Goal: Transaction & Acquisition: Purchase product/service

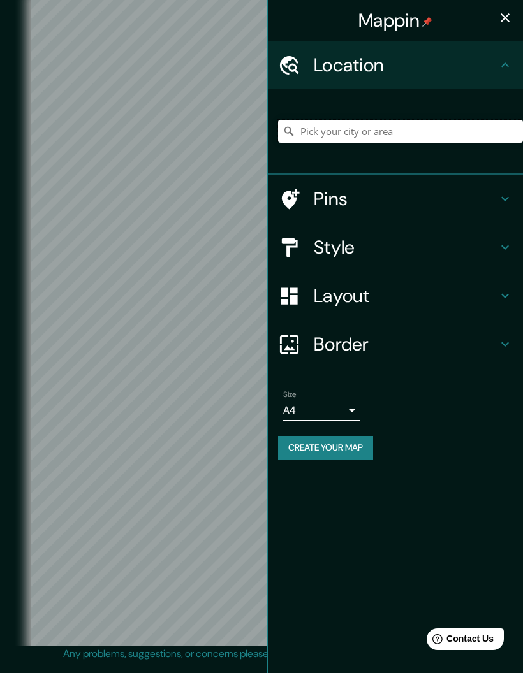
click at [363, 137] on input "Pick your city or area" at bounding box center [400, 131] width 245 height 23
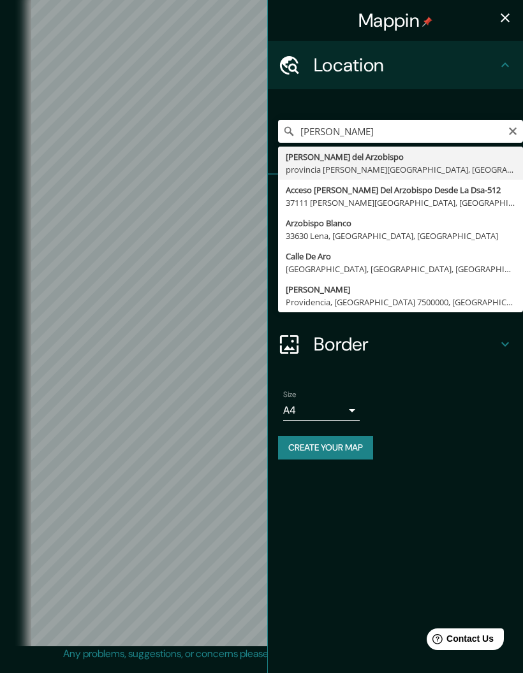
type input "[PERSON_NAME] del Arzobispo, provincia [PERSON_NAME][GEOGRAPHIC_DATA], [GEOGRAP…"
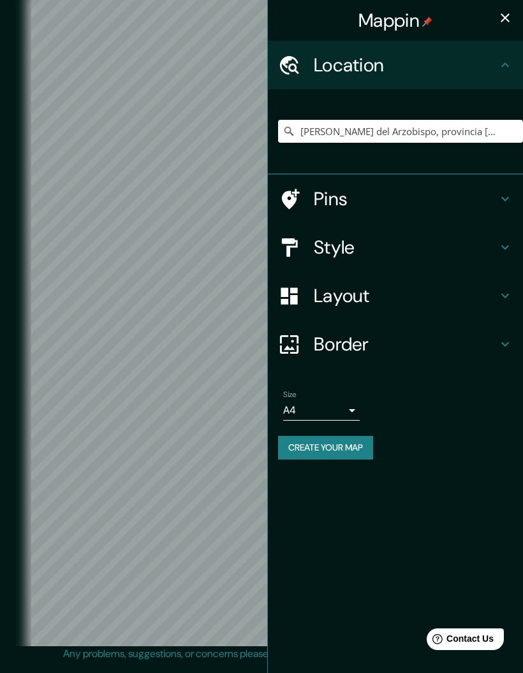
click at [504, 18] on icon "button" at bounding box center [504, 17] width 9 height 9
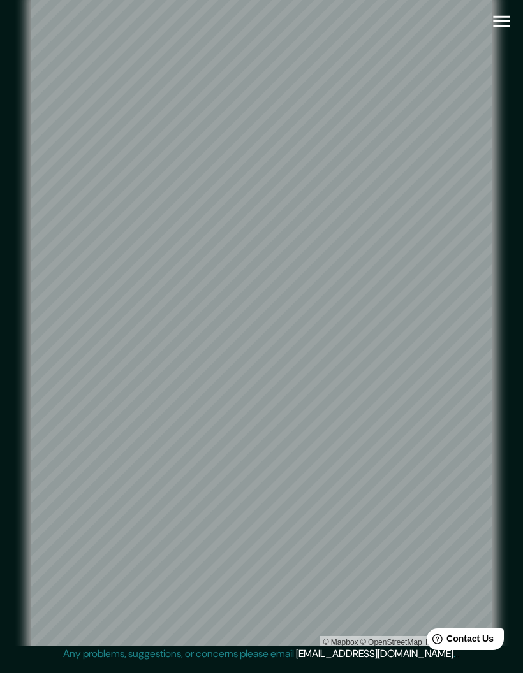
click at [505, 19] on icon "button" at bounding box center [501, 21] width 22 height 22
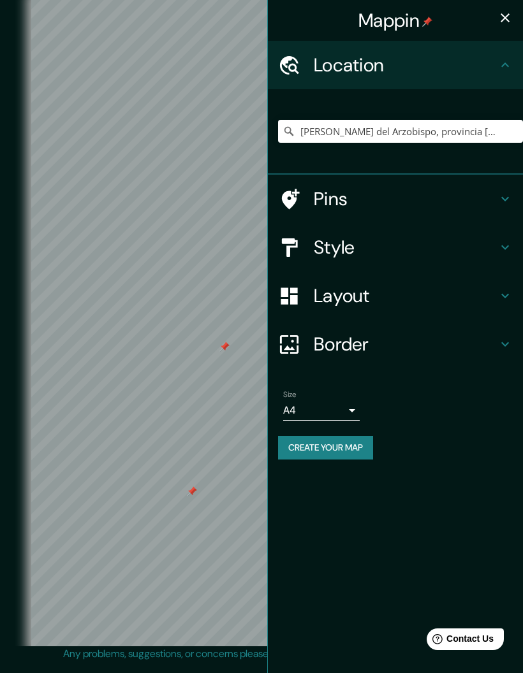
click at [506, 201] on icon at bounding box center [504, 198] width 15 height 15
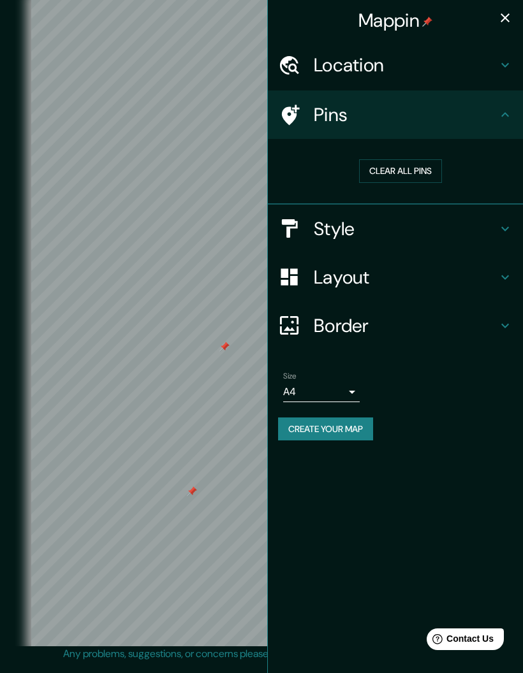
click at [398, 160] on button "Clear all pins" at bounding box center [400, 171] width 83 height 24
click at [516, 8] on div "Mappin" at bounding box center [395, 20] width 255 height 41
click at [507, 11] on icon "button" at bounding box center [504, 17] width 15 height 15
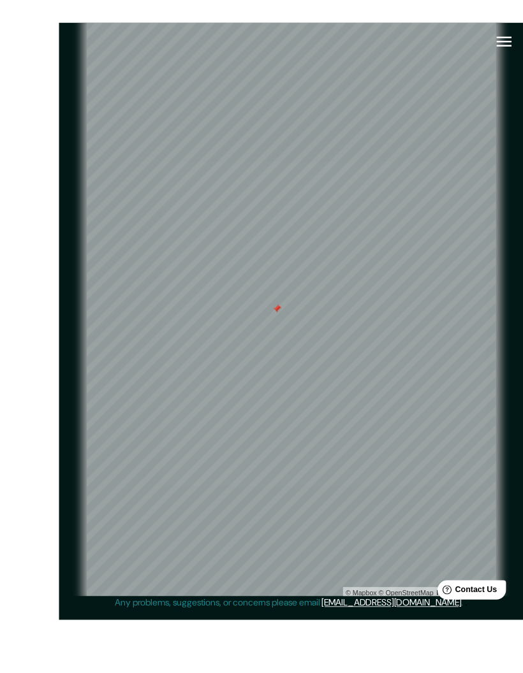
scroll to position [10, 0]
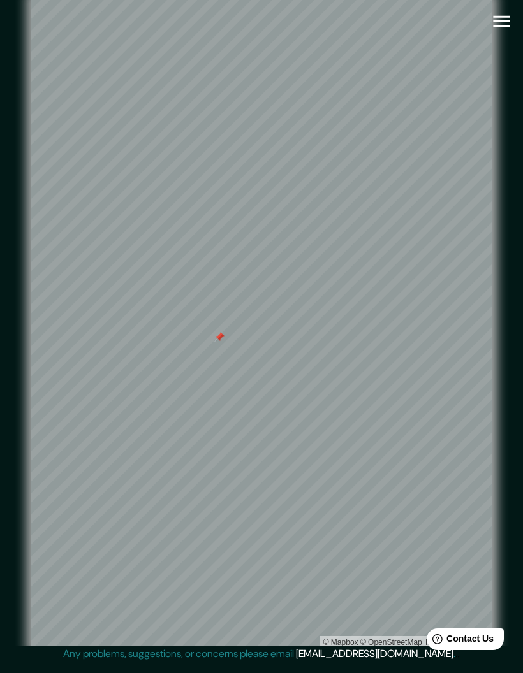
click at [502, 11] on icon "button" at bounding box center [501, 21] width 22 height 22
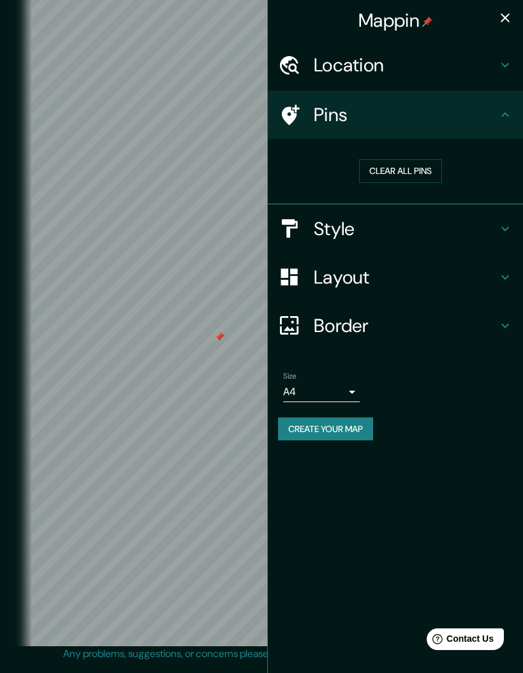
click at [500, 223] on icon at bounding box center [504, 228] width 15 height 15
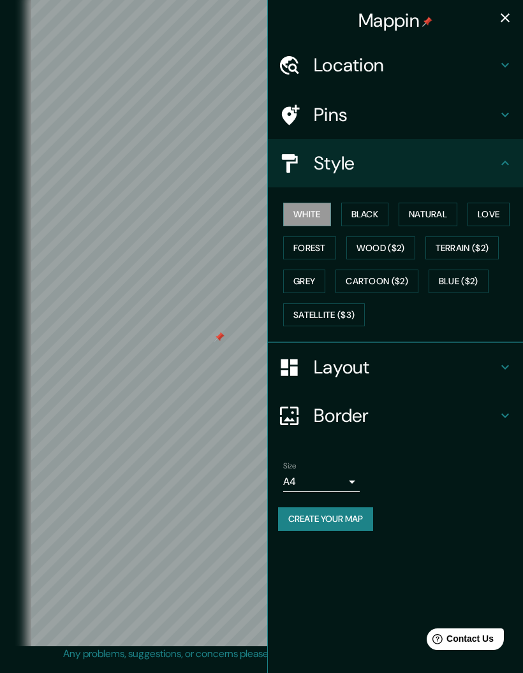
click at [493, 211] on button "Love" at bounding box center [488, 215] width 42 height 24
click at [439, 204] on button "Natural" at bounding box center [427, 215] width 59 height 24
click at [353, 305] on button "Satellite ($3)" at bounding box center [324, 315] width 82 height 24
click at [439, 211] on button "Natural" at bounding box center [427, 215] width 59 height 24
click at [319, 247] on button "Forest" at bounding box center [309, 248] width 53 height 24
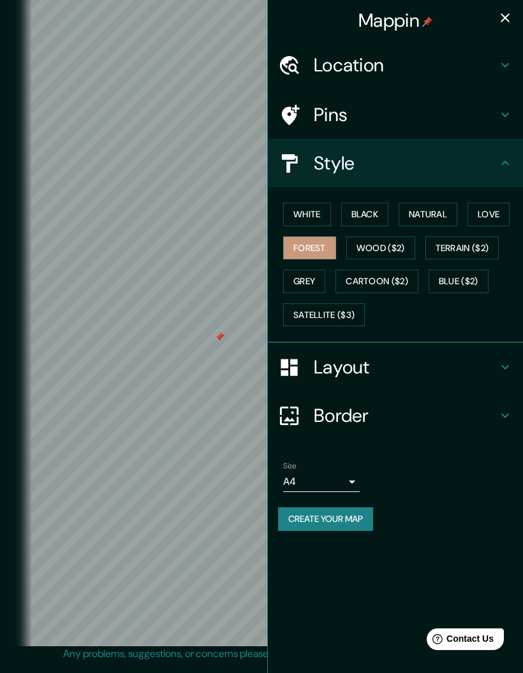
click at [433, 209] on button "Natural" at bounding box center [427, 215] width 59 height 24
click at [498, 116] on icon at bounding box center [504, 114] width 15 height 15
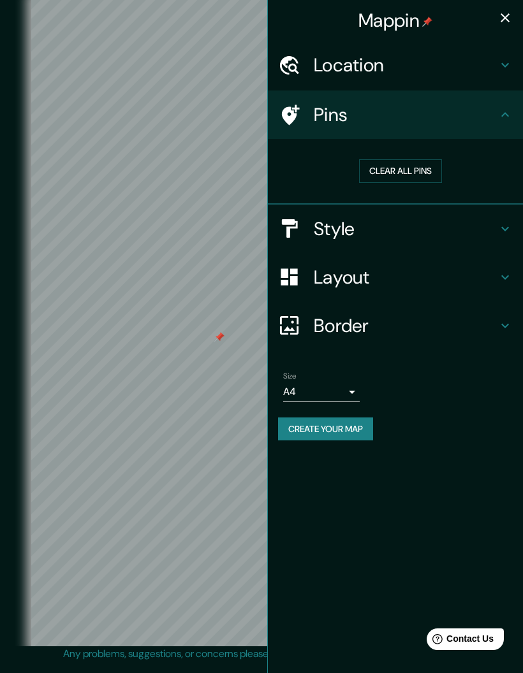
click at [416, 167] on button "Clear all pins" at bounding box center [400, 171] width 83 height 24
click at [506, 18] on icon "button" at bounding box center [504, 17] width 15 height 15
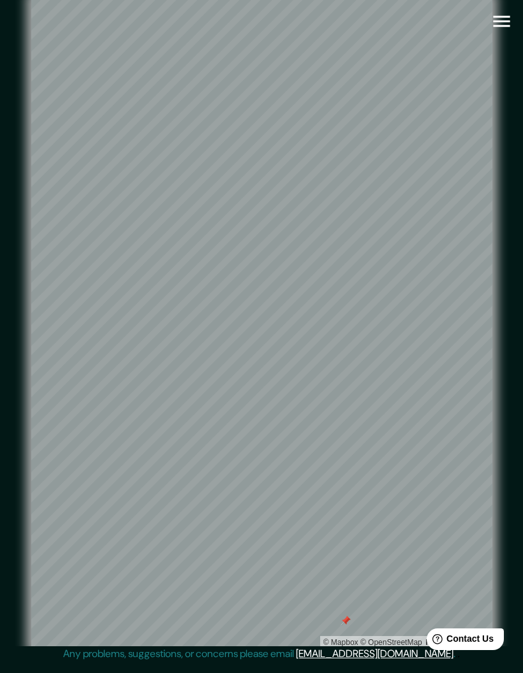
click at [510, 10] on icon "button" at bounding box center [501, 21] width 22 height 22
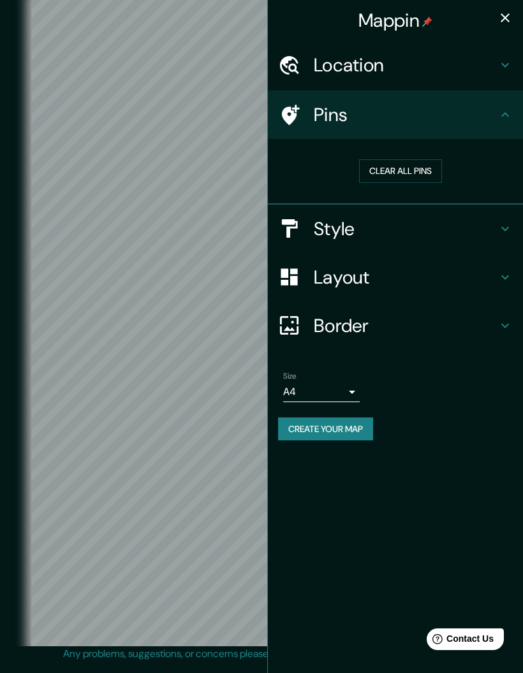
click at [496, 66] on h4 "Location" at bounding box center [406, 65] width 184 height 23
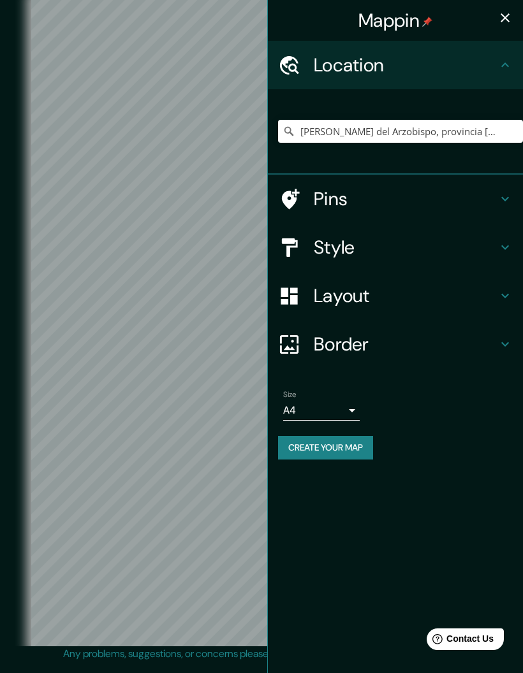
click at [500, 196] on icon at bounding box center [504, 198] width 15 height 15
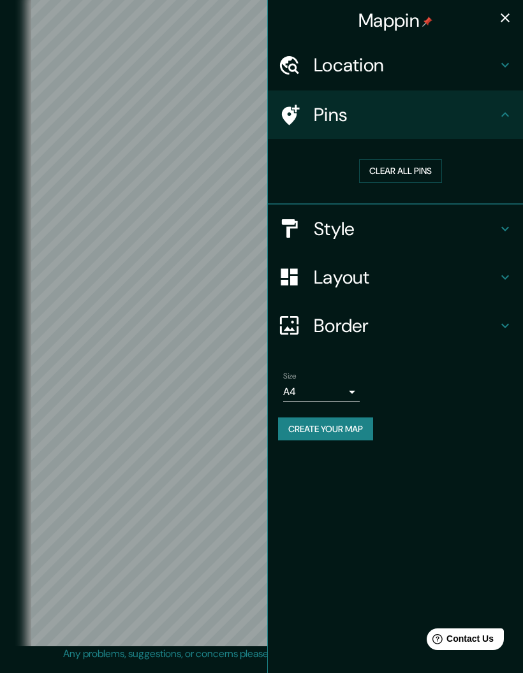
click at [419, 178] on button "Clear all pins" at bounding box center [400, 171] width 83 height 24
click at [498, 321] on icon at bounding box center [504, 325] width 15 height 15
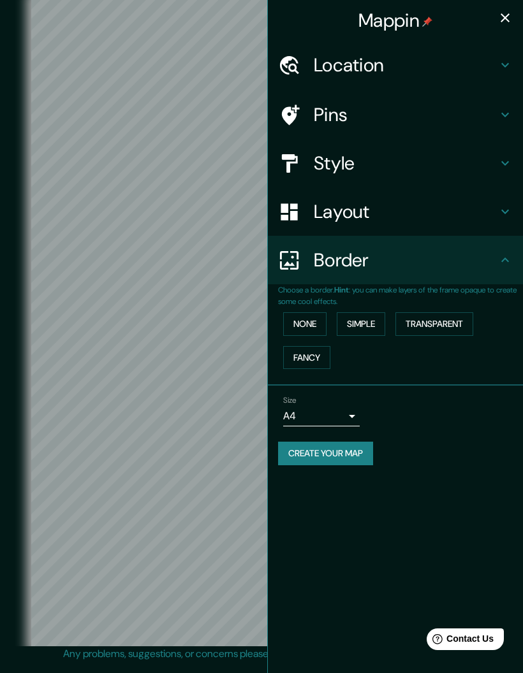
click at [505, 254] on icon at bounding box center [504, 259] width 15 height 15
click at [352, 444] on button "Create your map" at bounding box center [325, 454] width 95 height 24
